Goal: Task Accomplishment & Management: Use online tool/utility

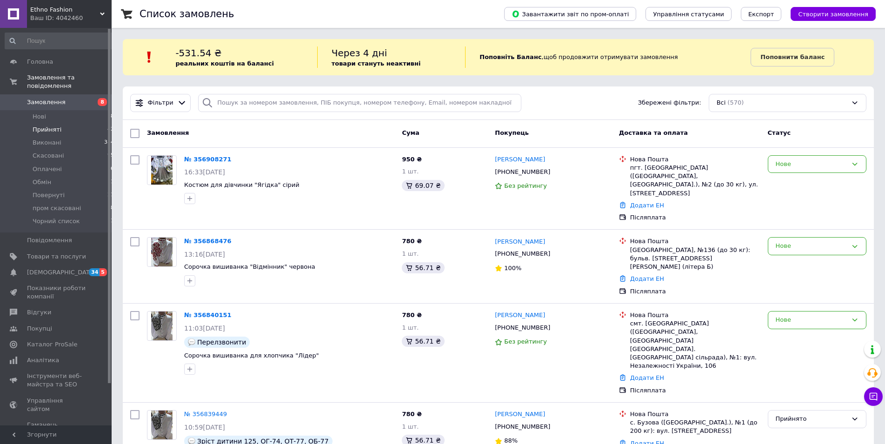
click at [47, 126] on span "Прийняті" at bounding box center [47, 130] width 29 height 8
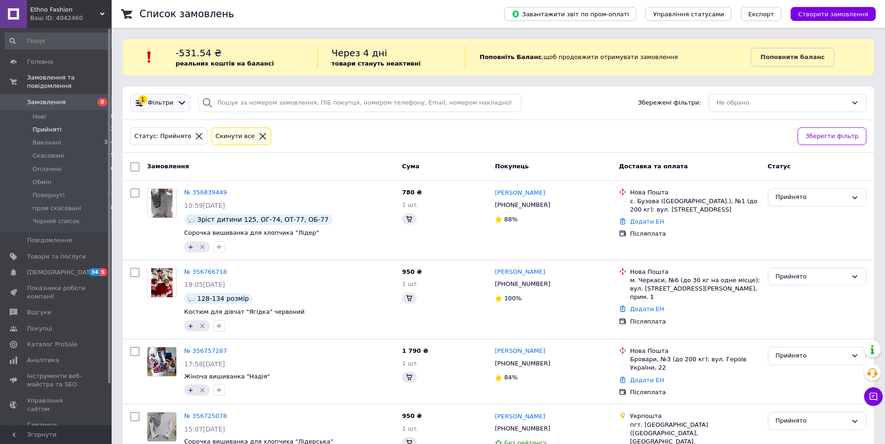
click at [164, 105] on span "Фільтри" at bounding box center [161, 103] width 26 height 9
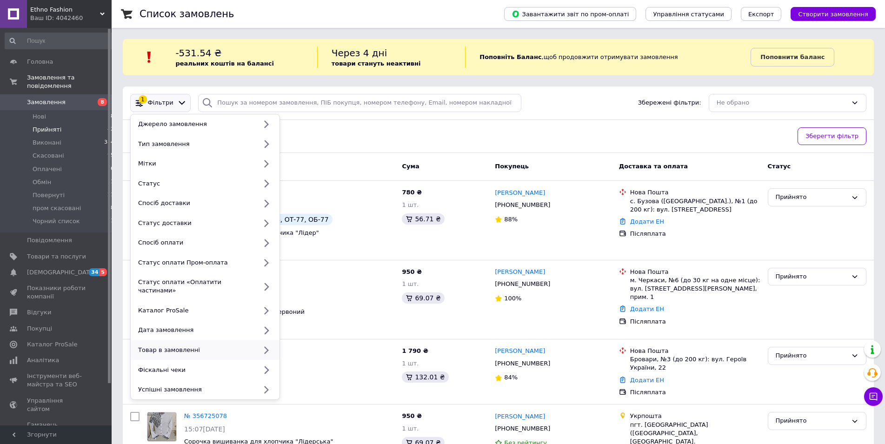
click at [170, 346] on div "Товар в замовленні" at bounding box center [195, 350] width 122 height 8
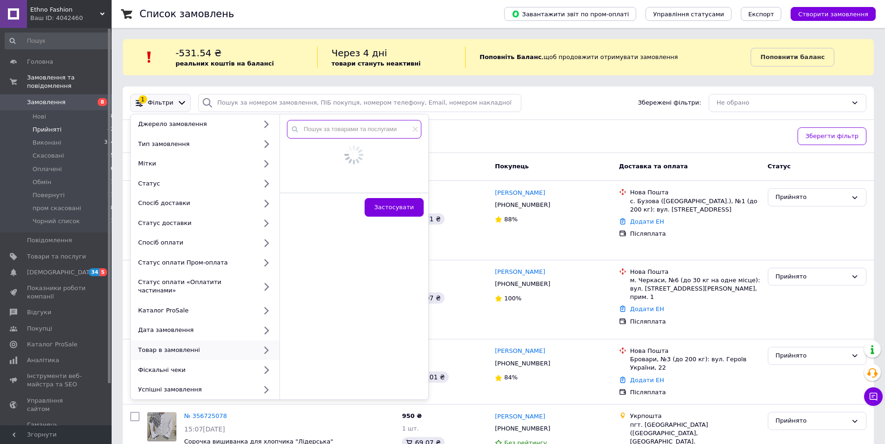
click at [349, 127] on input "text" at bounding box center [354, 129] width 134 height 19
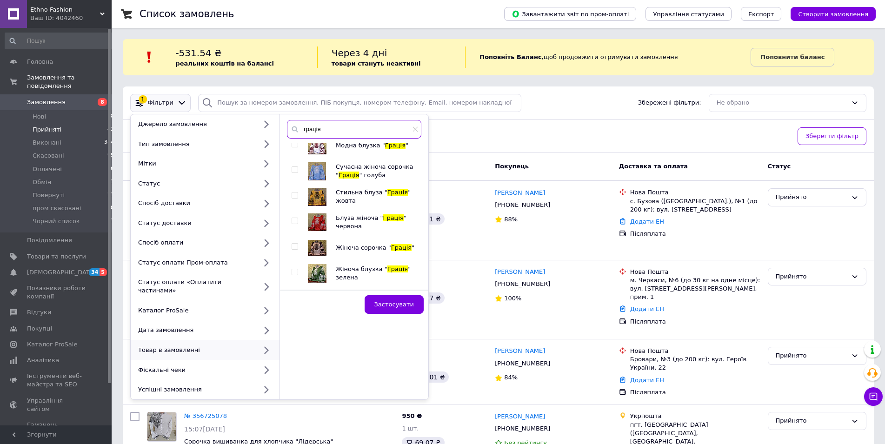
scroll to position [858, 0]
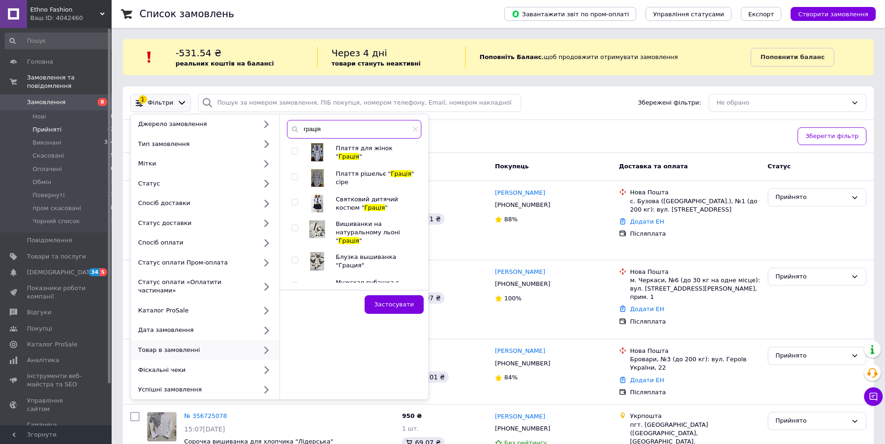
type input "грація"
click at [295, 200] on input "checkbox" at bounding box center [295, 203] width 6 height 6
checkbox input "true"
click at [385, 301] on span "Застосувати" at bounding box center [394, 304] width 40 height 7
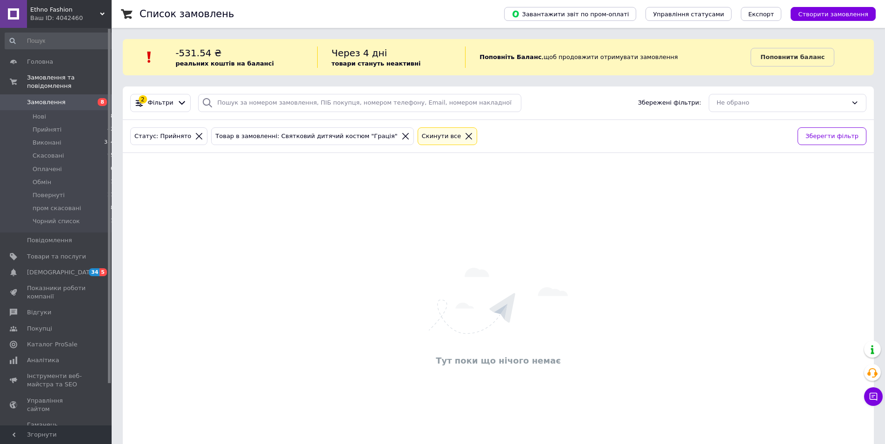
click at [401, 136] on icon at bounding box center [405, 136] width 8 height 8
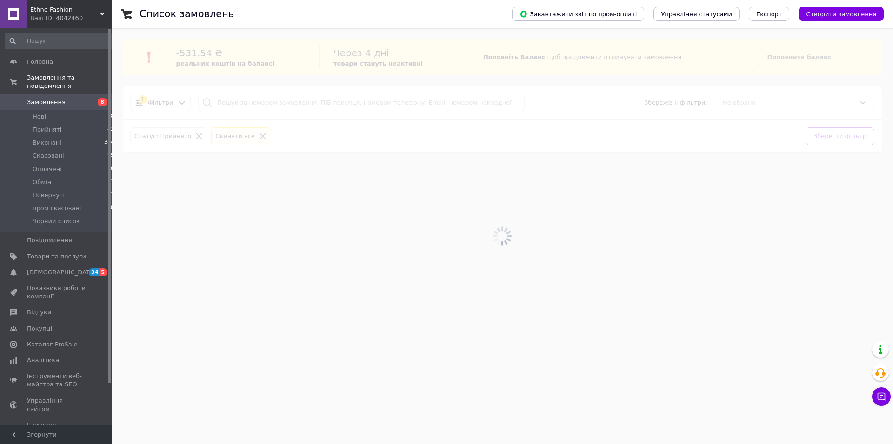
click at [61, 98] on span "Замовлення" at bounding box center [56, 102] width 59 height 8
